Goal: Transaction & Acquisition: Purchase product/service

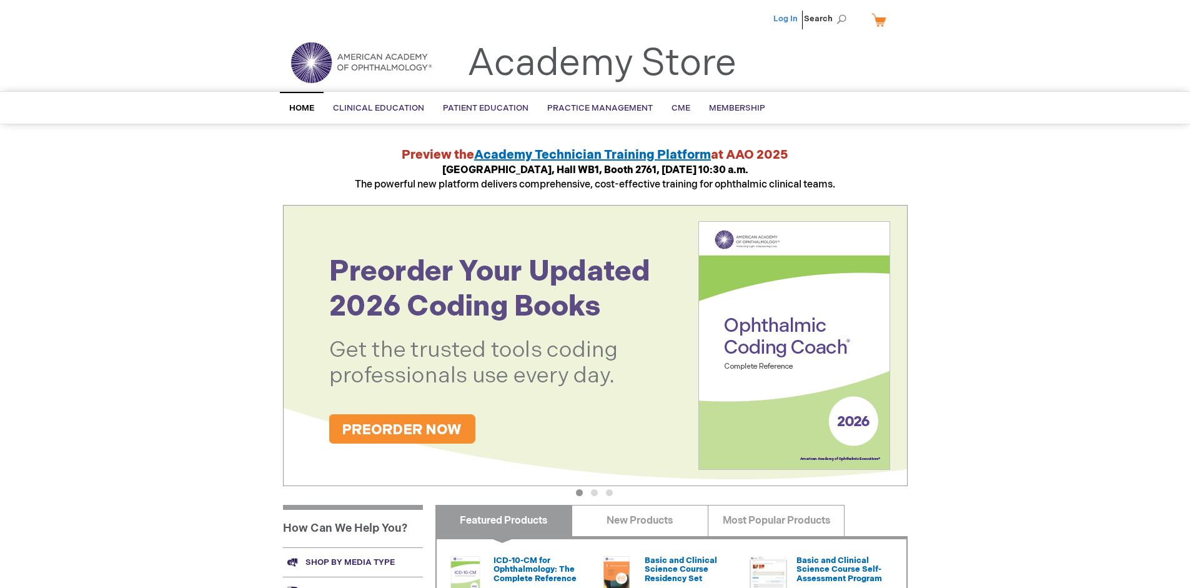
click at [786, 19] on link "Log In" at bounding box center [785, 19] width 24 height 10
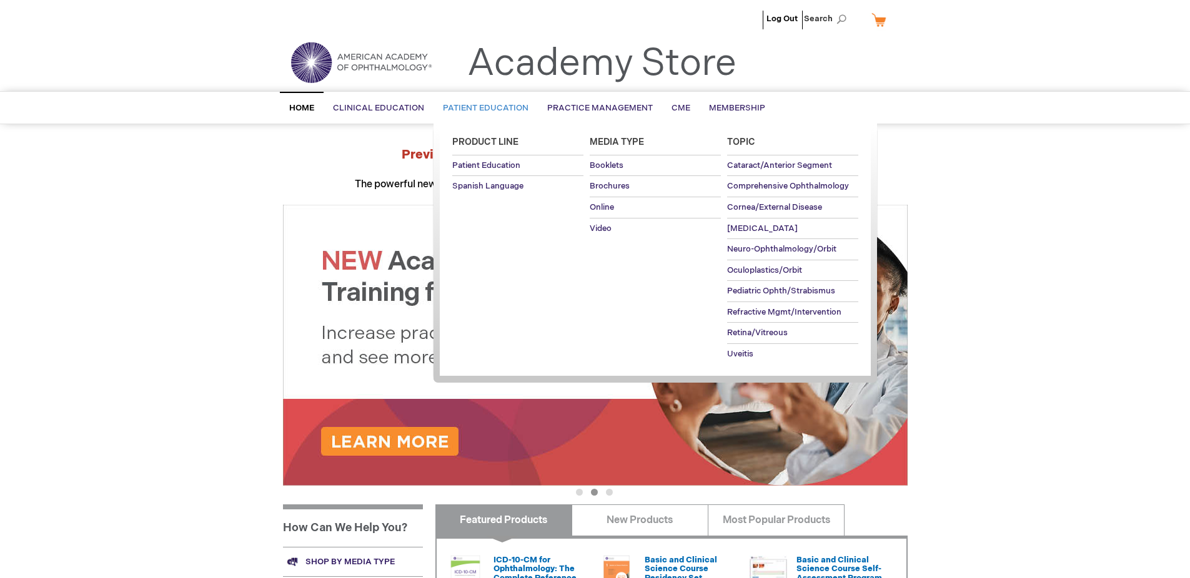
click at [482, 108] on span "Patient Education" at bounding box center [486, 108] width 86 height 10
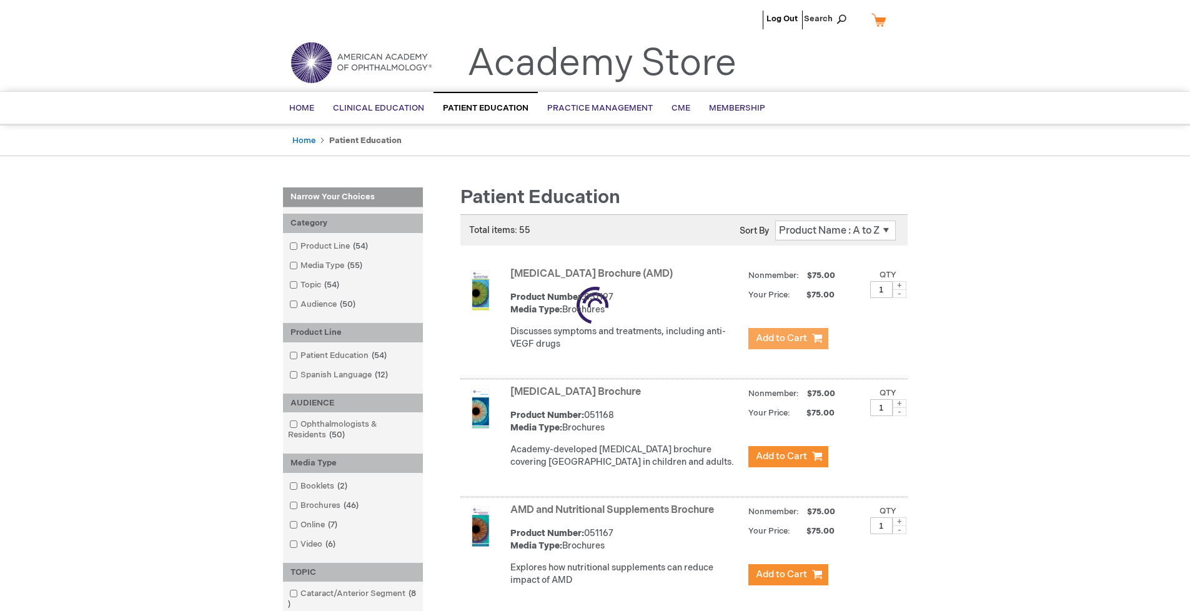
click at [788, 339] on span "Add to Cart" at bounding box center [781, 338] width 51 height 12
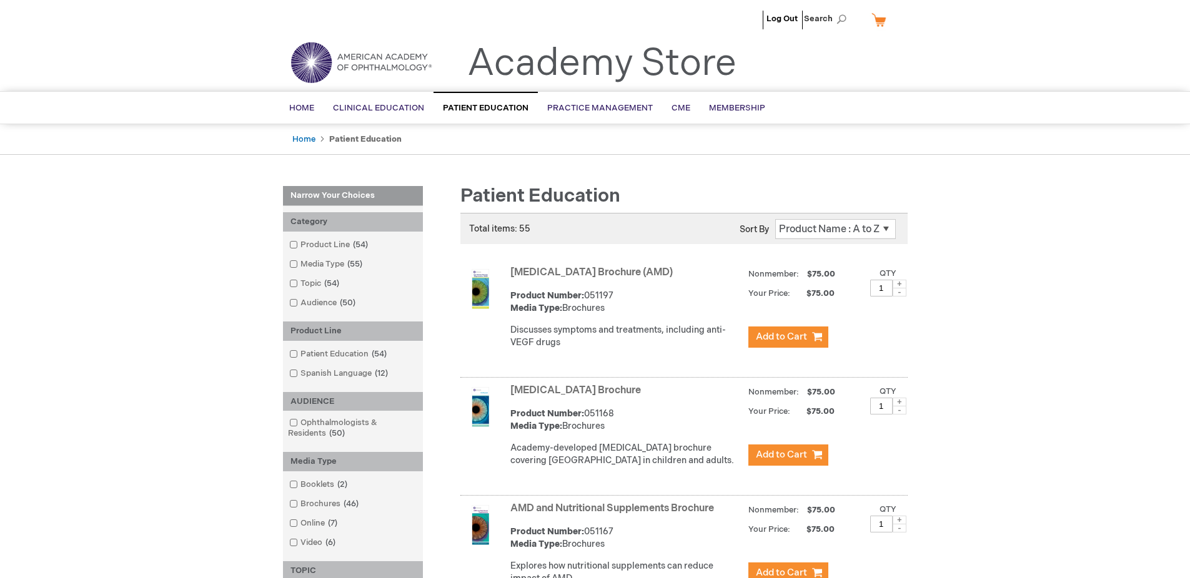
click at [615, 515] on link "AMD and Nutritional Supplements Brochure" at bounding box center [612, 509] width 204 height 12
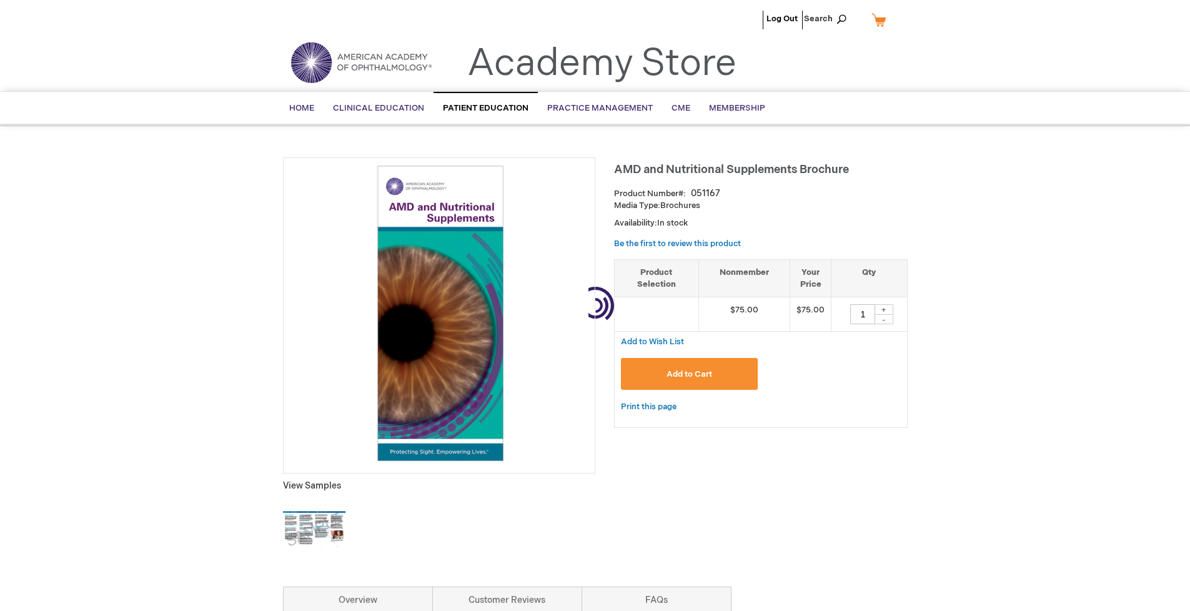
click at [689, 374] on span "Add to Cart" at bounding box center [689, 374] width 46 height 10
